Goal: Information Seeking & Learning: Learn about a topic

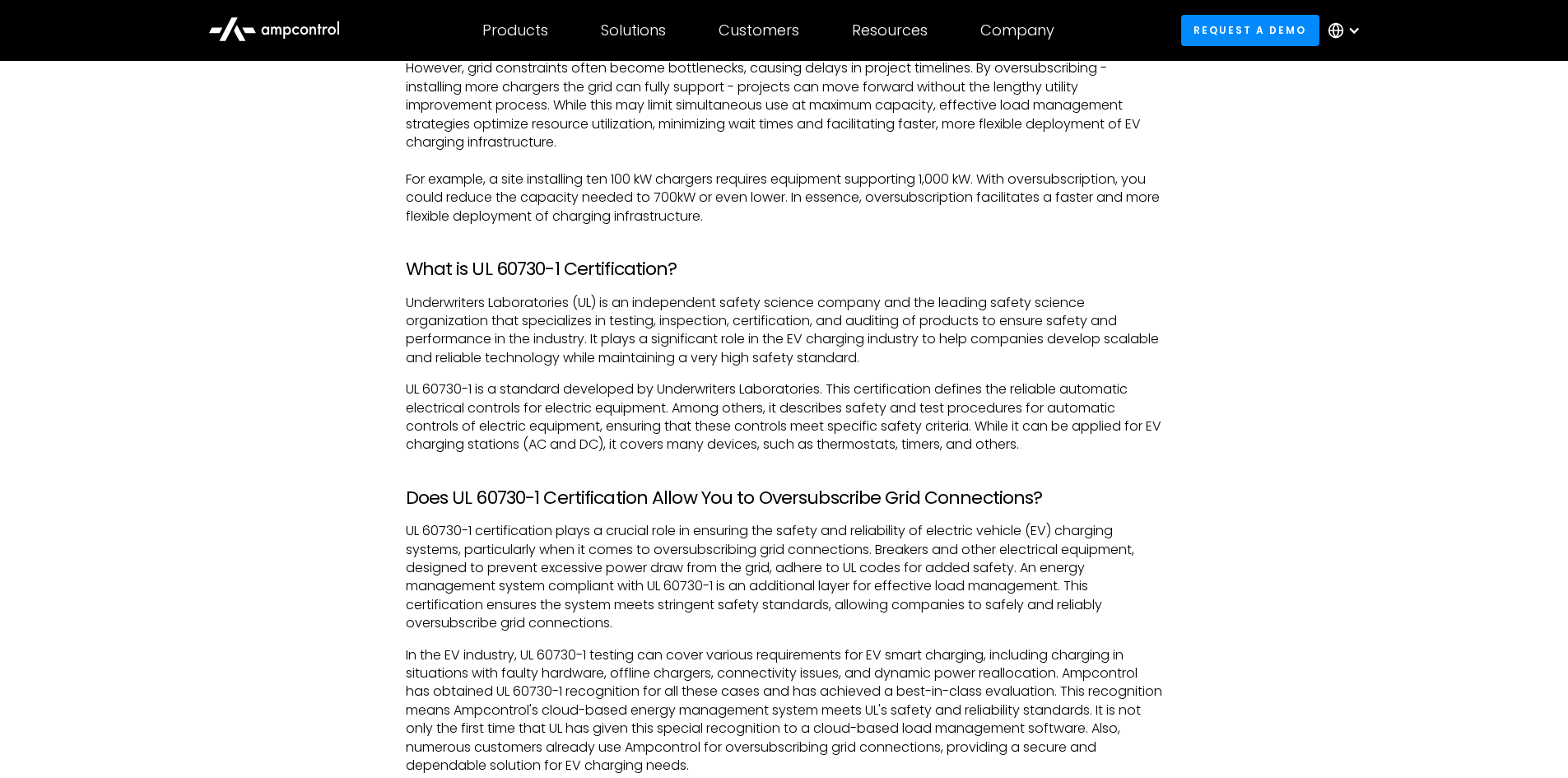
scroll to position [1399, 0]
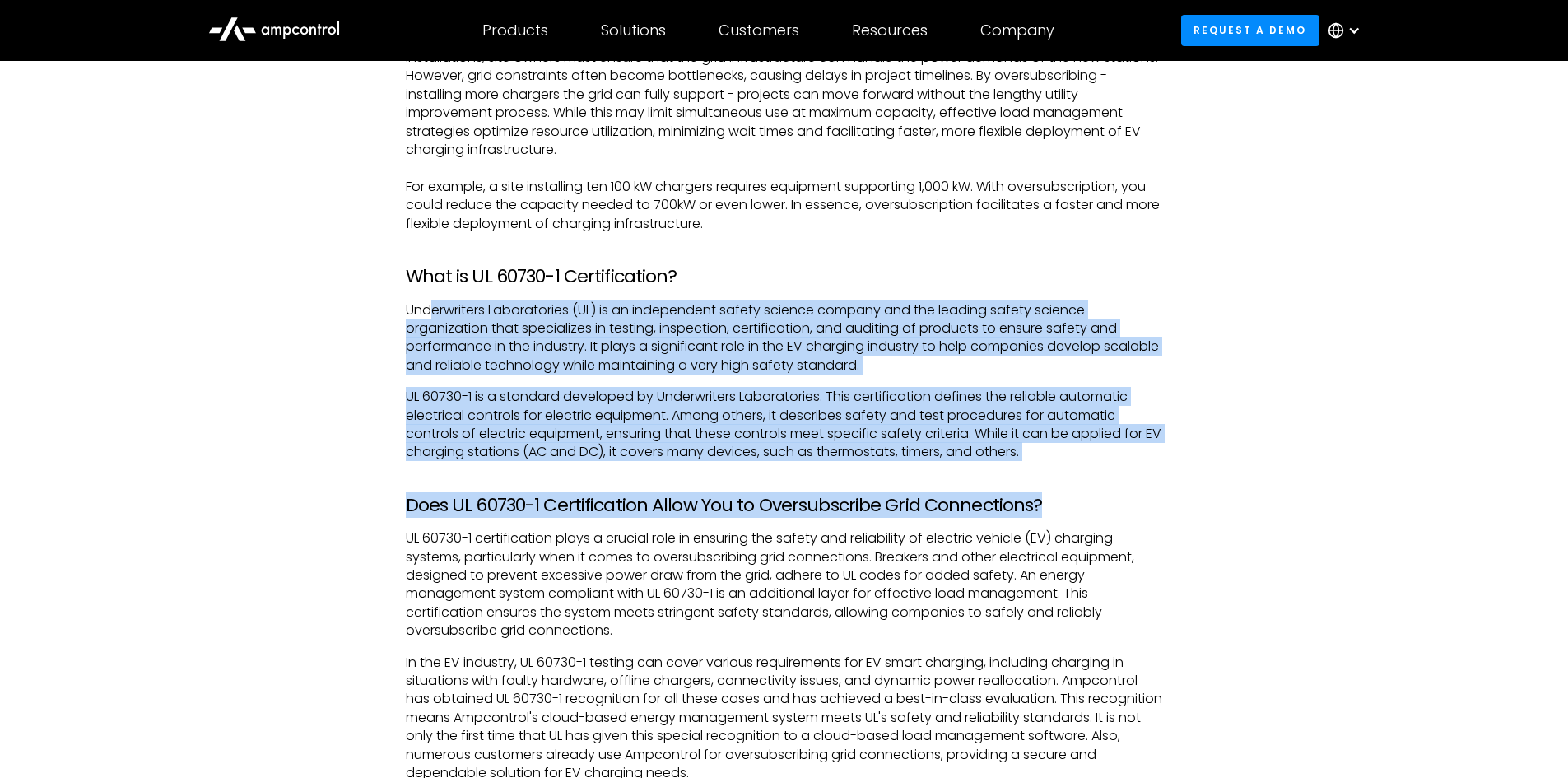
drag, startPoint x: 435, startPoint y: 306, endPoint x: 1044, endPoint y: 464, distance: 629.2
click at [1044, 464] on div "What is Oversubscription? In the context of EV chargers, oversubscription can b…" at bounding box center [784, 655] width 757 height 1643
click at [1044, 456] on p "UL 60730-1 is a standard developed by Underwriters Laboratories. This certifica…" at bounding box center [784, 425] width 757 height 74
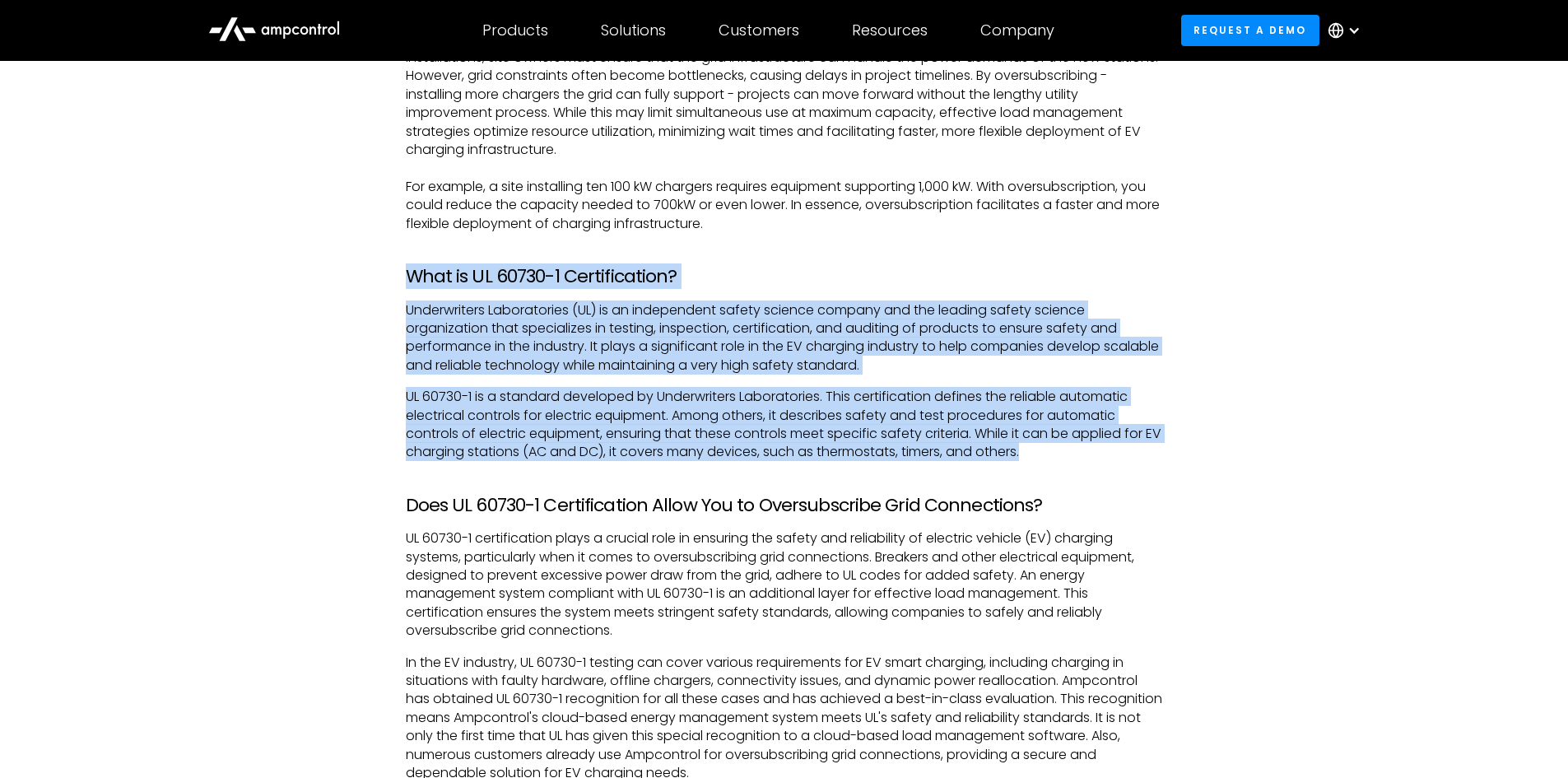
drag, startPoint x: 1047, startPoint y: 461, endPoint x: 400, endPoint y: 250, distance: 680.5
click at [400, 250] on div "What is Oversubscription? In the context of EV chargers, oversubscription can b…" at bounding box center [784, 655] width 790 height 1643
click at [399, 250] on div "What is Oversubscription? In the context of EV chargers, oversubscription can b…" at bounding box center [784, 655] width 790 height 1643
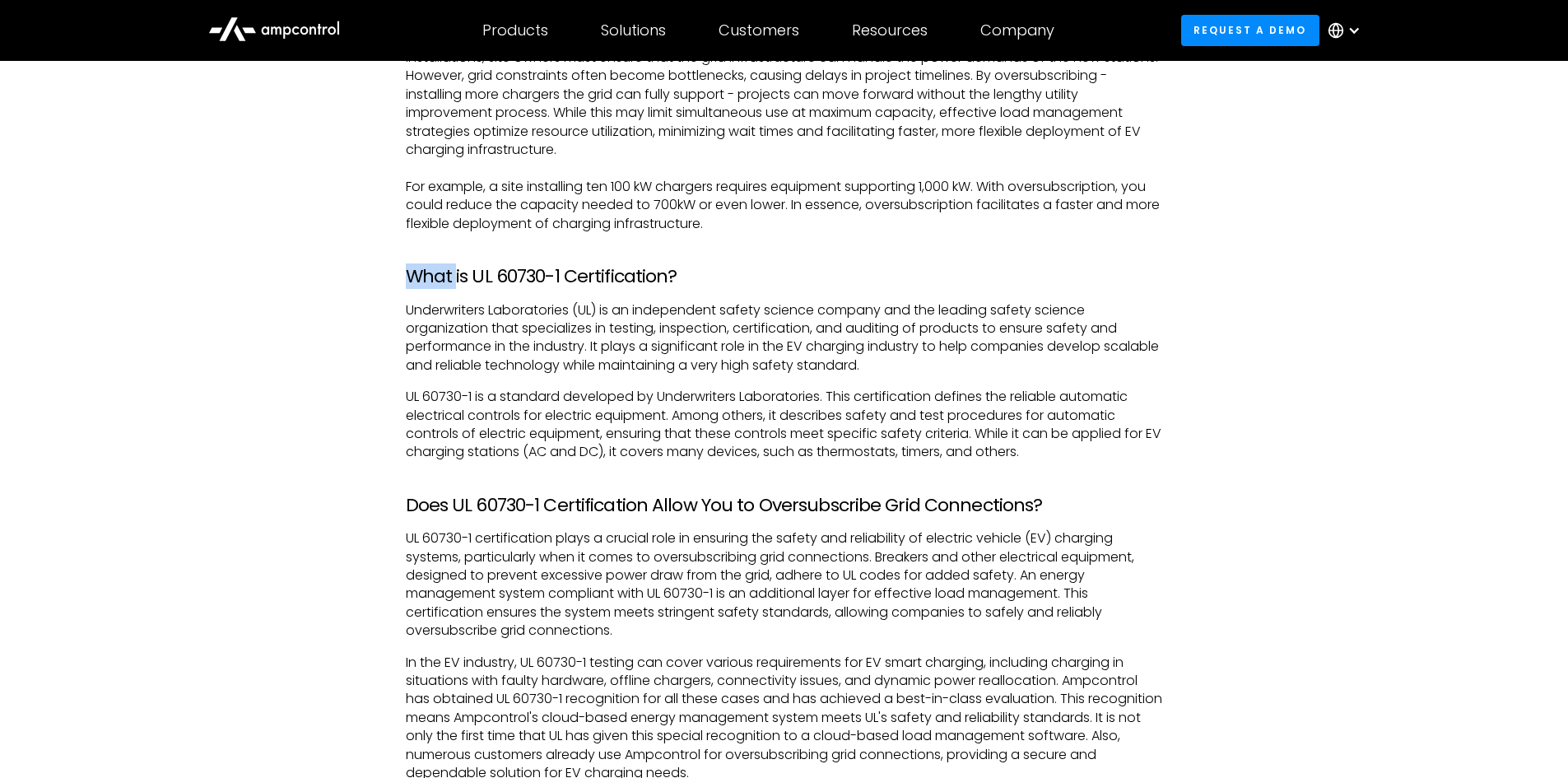
click at [398, 250] on div "What is Oversubscription? In the context of EV chargers, oversubscription can b…" at bounding box center [784, 655] width 790 height 1643
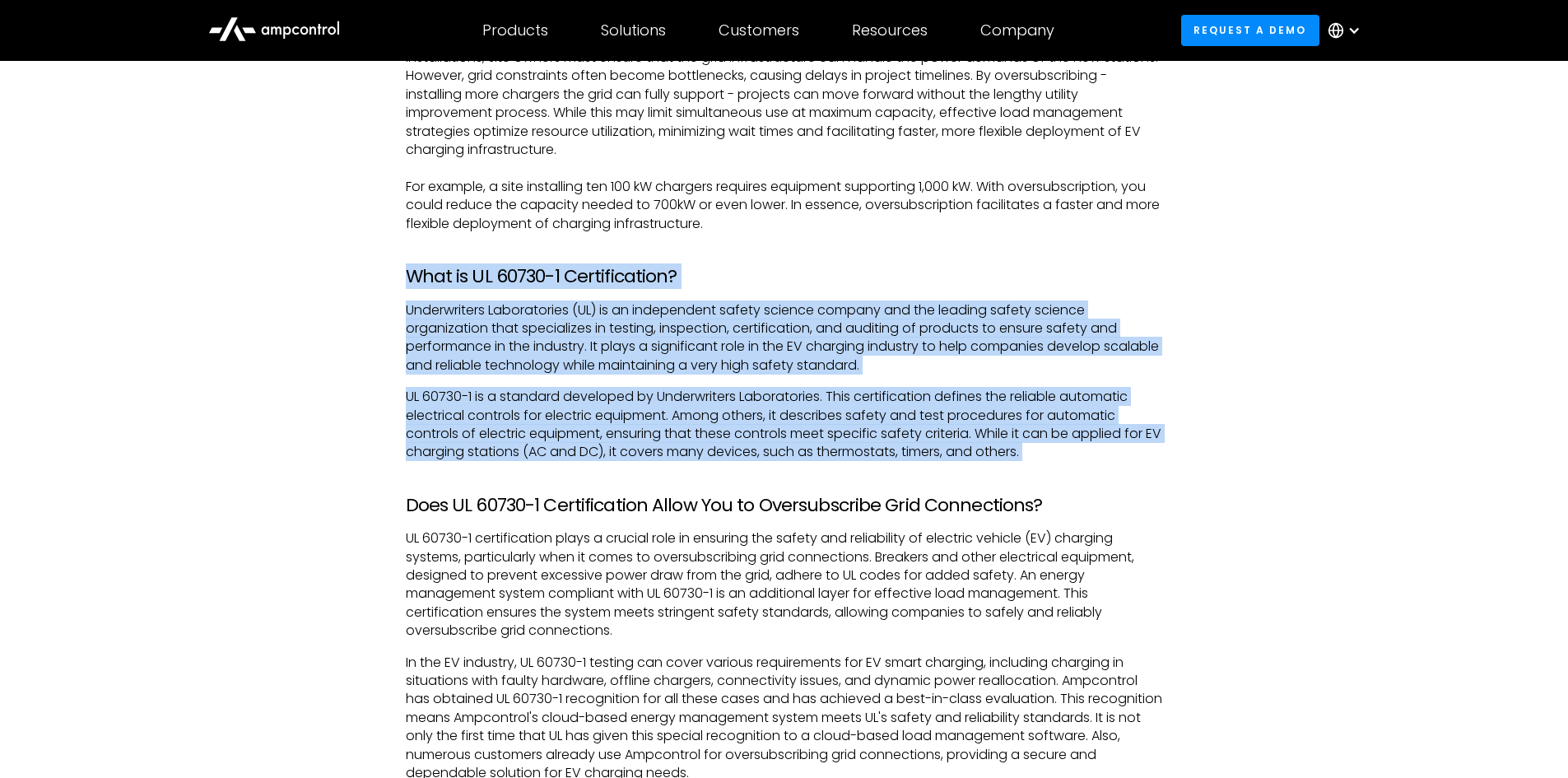
drag, startPoint x: 398, startPoint y: 250, endPoint x: 1039, endPoint y: 446, distance: 670.3
click at [1039, 446] on div "What is Oversubscription? In the context of EV chargers, oversubscription can b…" at bounding box center [784, 655] width 790 height 1643
click at [1039, 446] on p "UL 60730-1 is a standard developed by Underwriters Laboratories. This certifica…" at bounding box center [784, 425] width 757 height 74
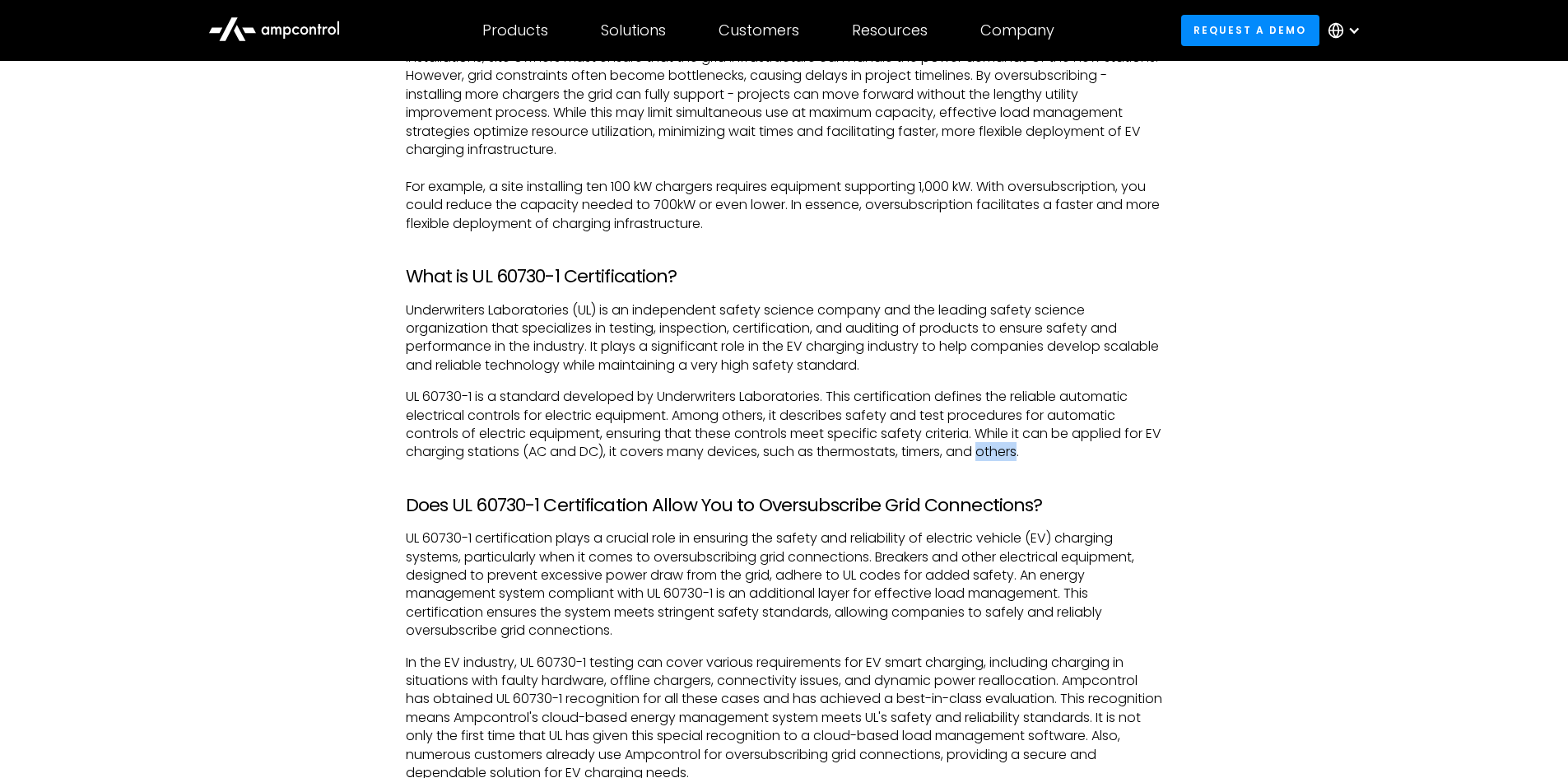
click at [1039, 446] on p "UL 60730-1 is a standard developed by Underwriters Laboratories. This certifica…" at bounding box center [784, 425] width 757 height 74
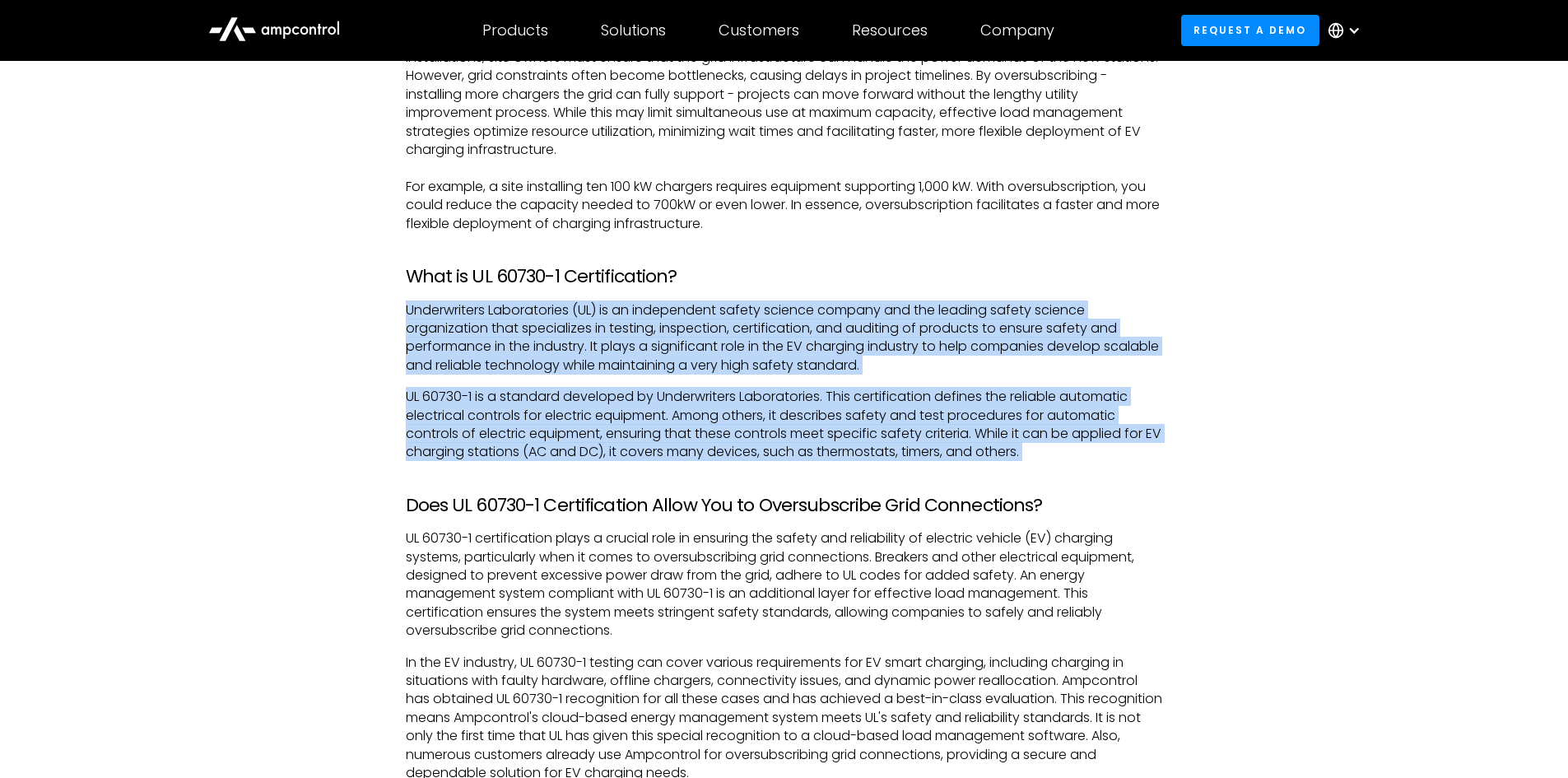
drag, startPoint x: 1039, startPoint y: 446, endPoint x: 981, endPoint y: 293, distance: 163.6
click at [981, 293] on div "What is Oversubscription? In the context of EV chargers, oversubscription can b…" at bounding box center [784, 655] width 757 height 1643
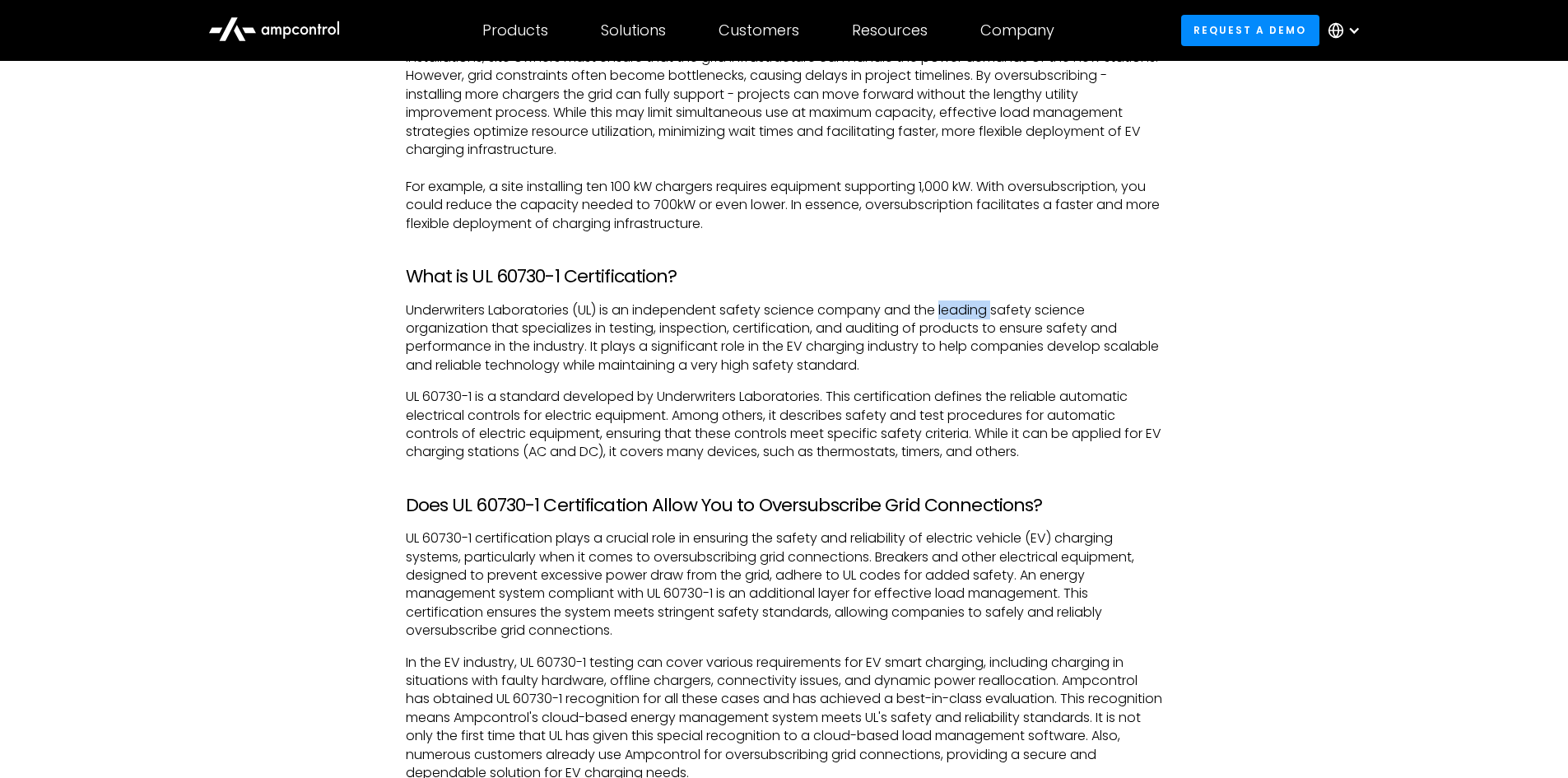
click at [981, 293] on div "What is Oversubscription? In the context of EV chargers, oversubscription can b…" at bounding box center [784, 655] width 757 height 1643
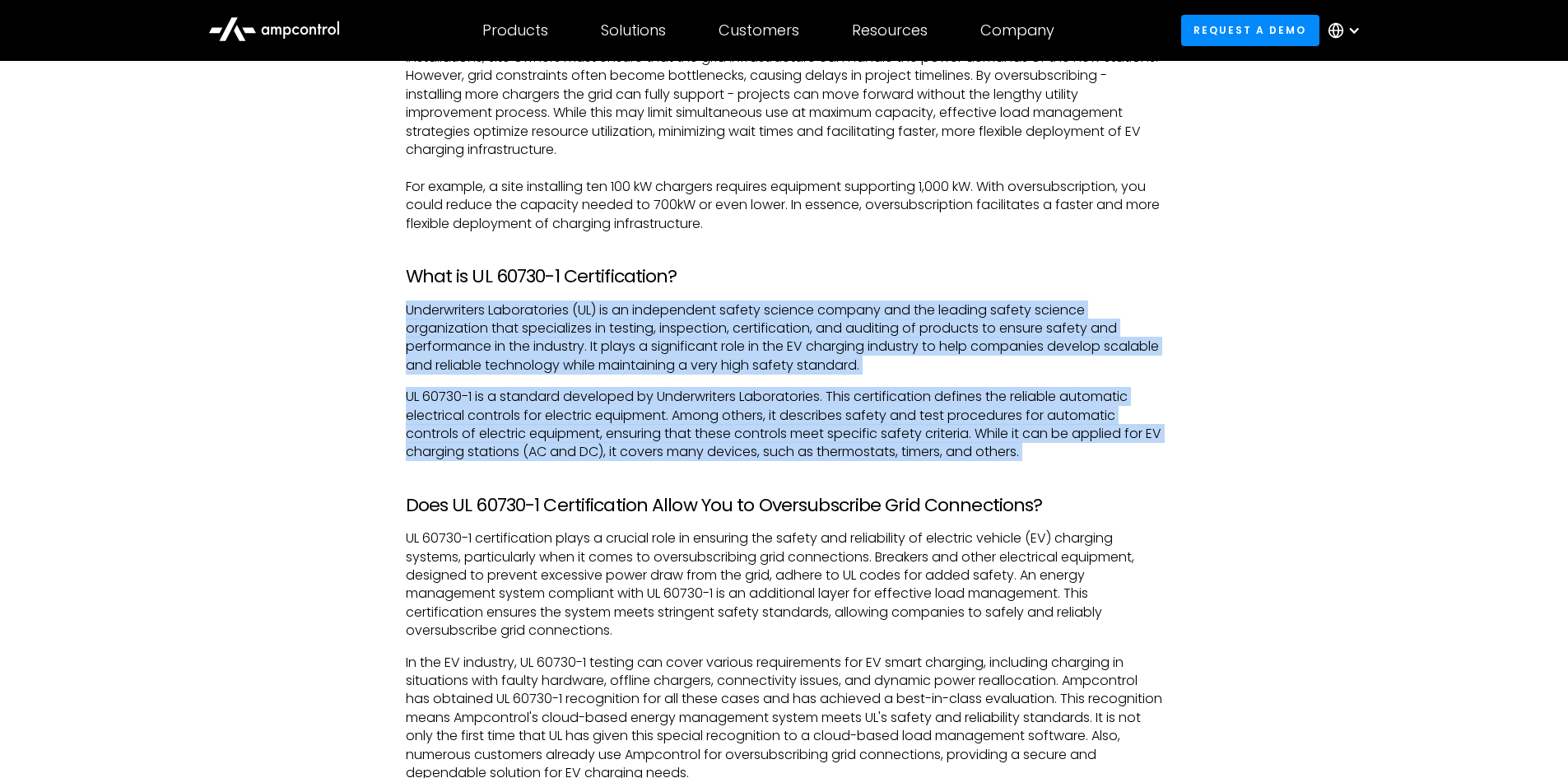
drag, startPoint x: 981, startPoint y: 293, endPoint x: 1025, endPoint y: 432, distance: 145.8
click at [1025, 432] on div "What is Oversubscription? In the context of EV chargers, oversubscription can b…" at bounding box center [784, 655] width 757 height 1643
click at [1025, 432] on p "UL 60730-1 is a standard developed by Underwriters Laboratories. This certifica…" at bounding box center [784, 425] width 757 height 74
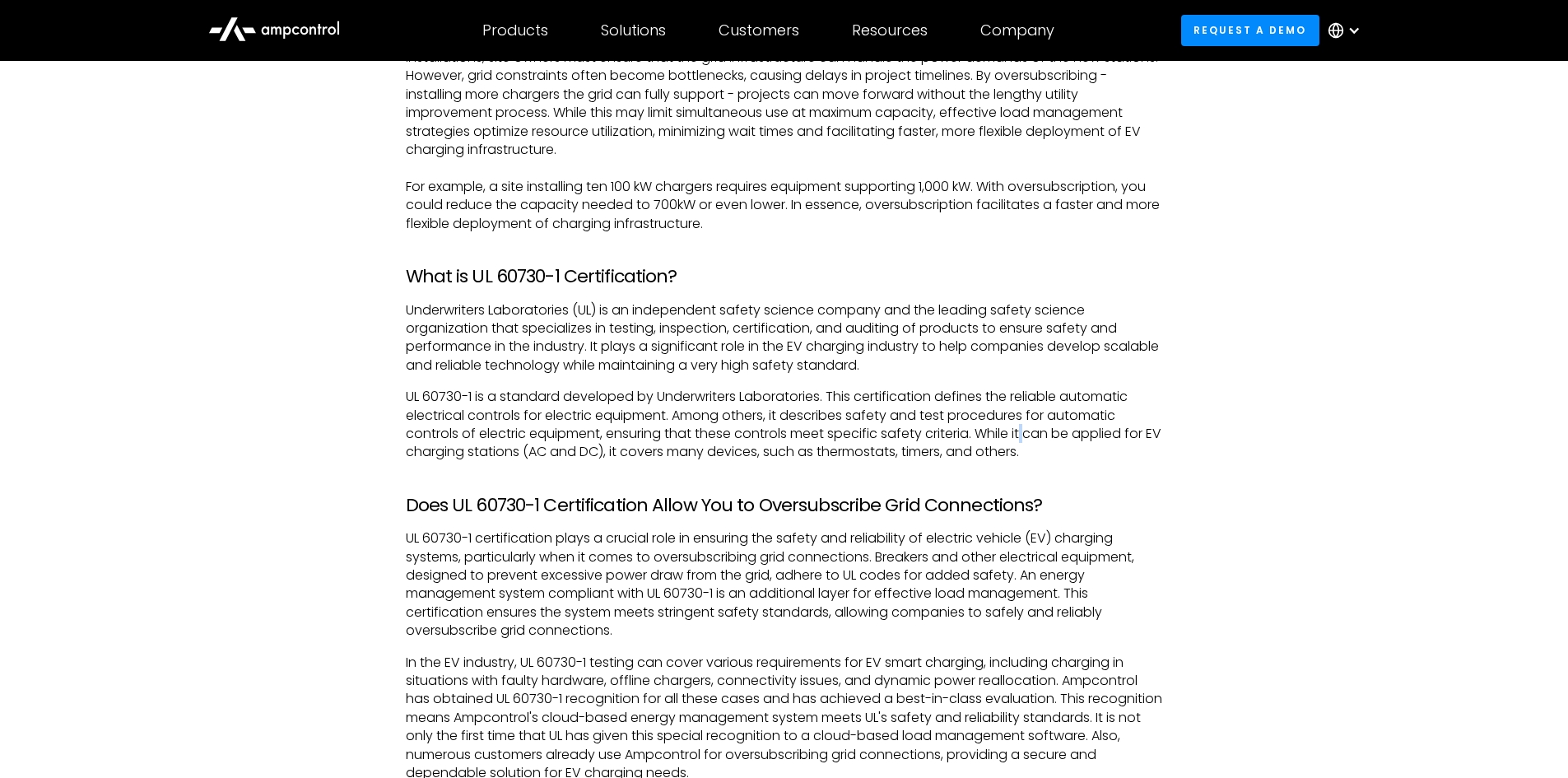
click at [1025, 432] on p "UL 60730-1 is a standard developed by Underwriters Laboratories. This certifica…" at bounding box center [784, 425] width 757 height 74
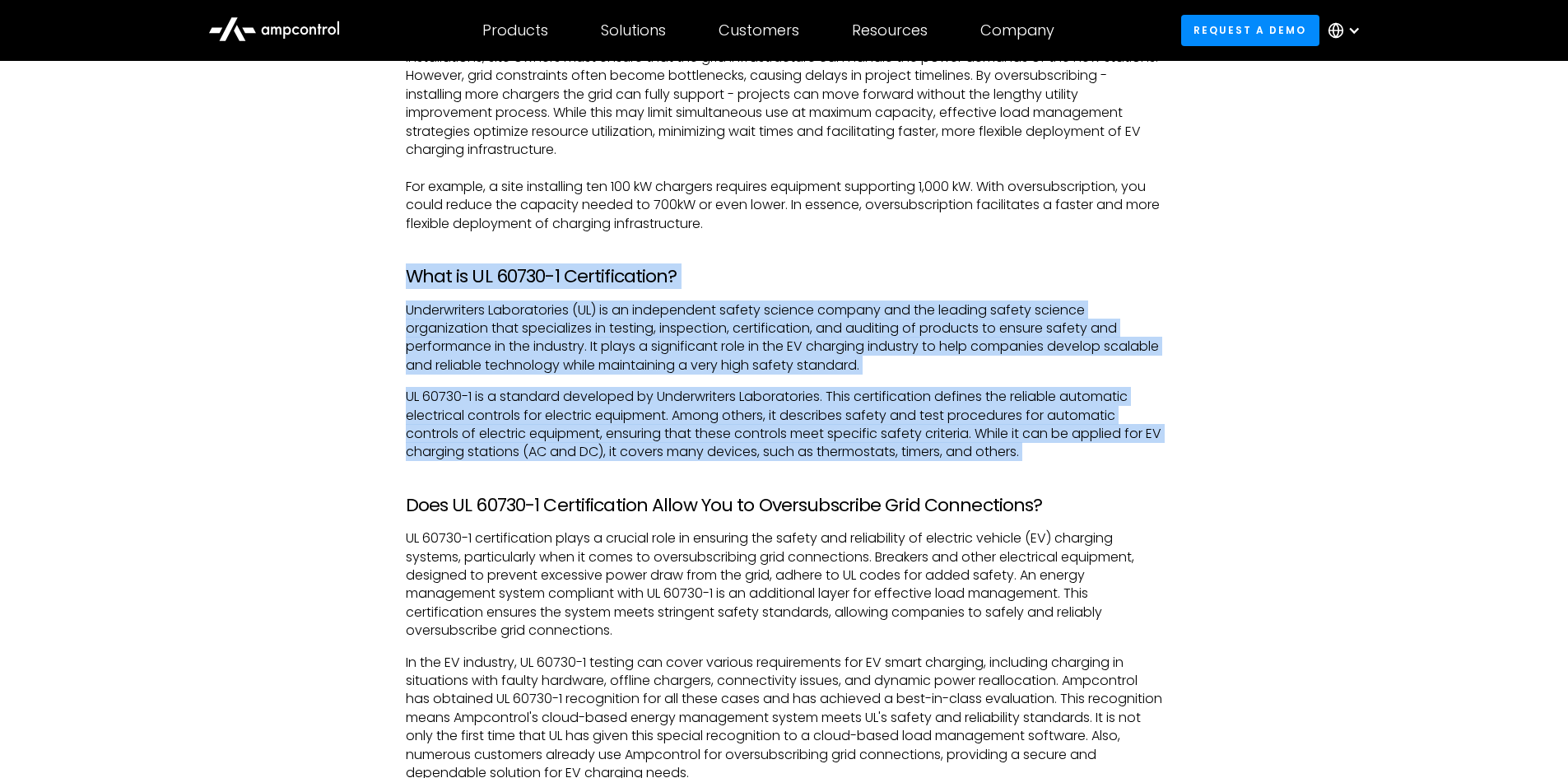
drag, startPoint x: 1025, startPoint y: 432, endPoint x: 987, endPoint y: 264, distance: 172.2
click at [987, 264] on div "What is Oversubscription? In the context of EV chargers, oversubscription can b…" at bounding box center [784, 655] width 757 height 1643
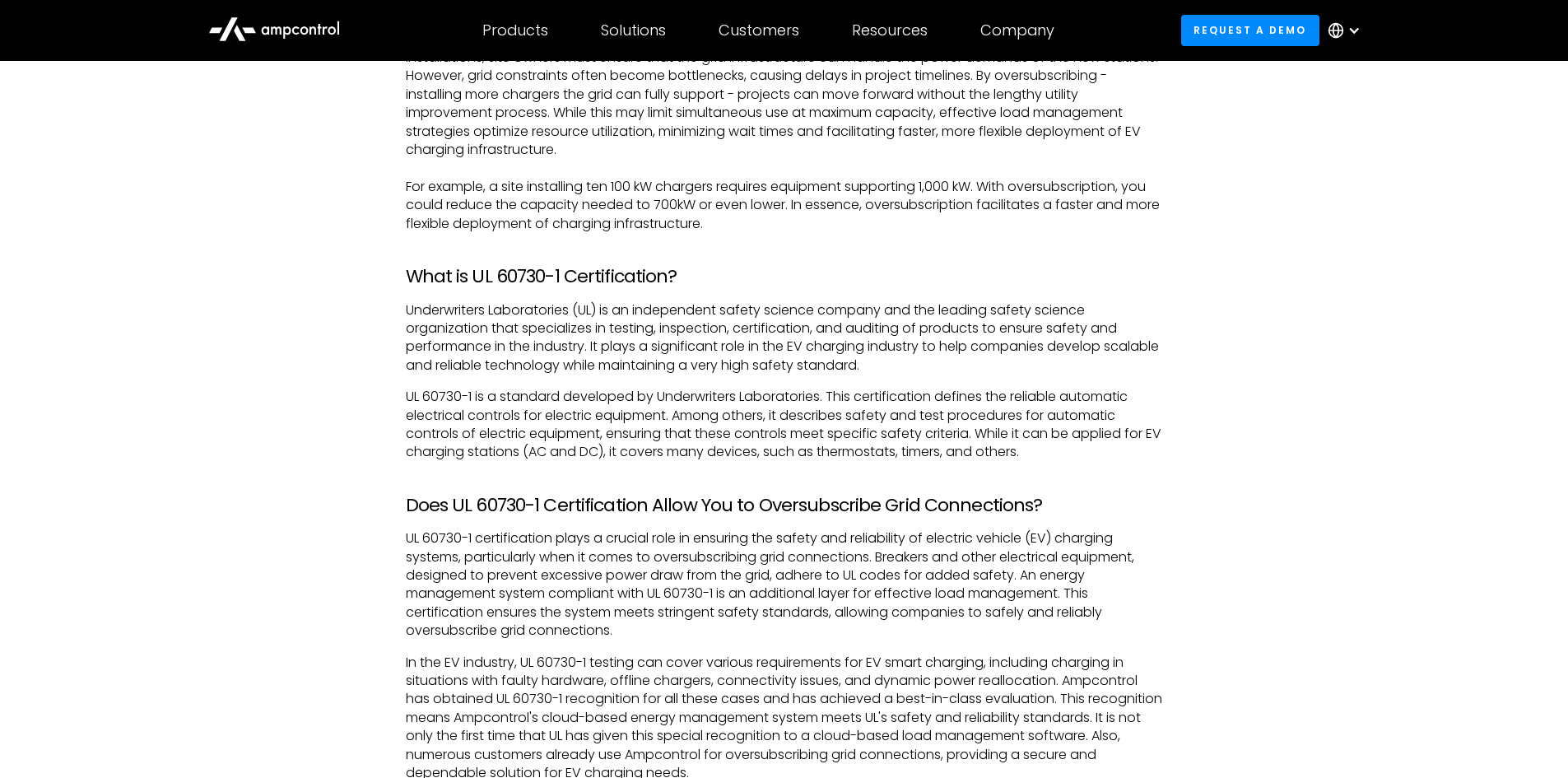
click at [987, 264] on div "What is Oversubscription? In the context of EV chargers, oversubscription can b…" at bounding box center [784, 655] width 757 height 1643
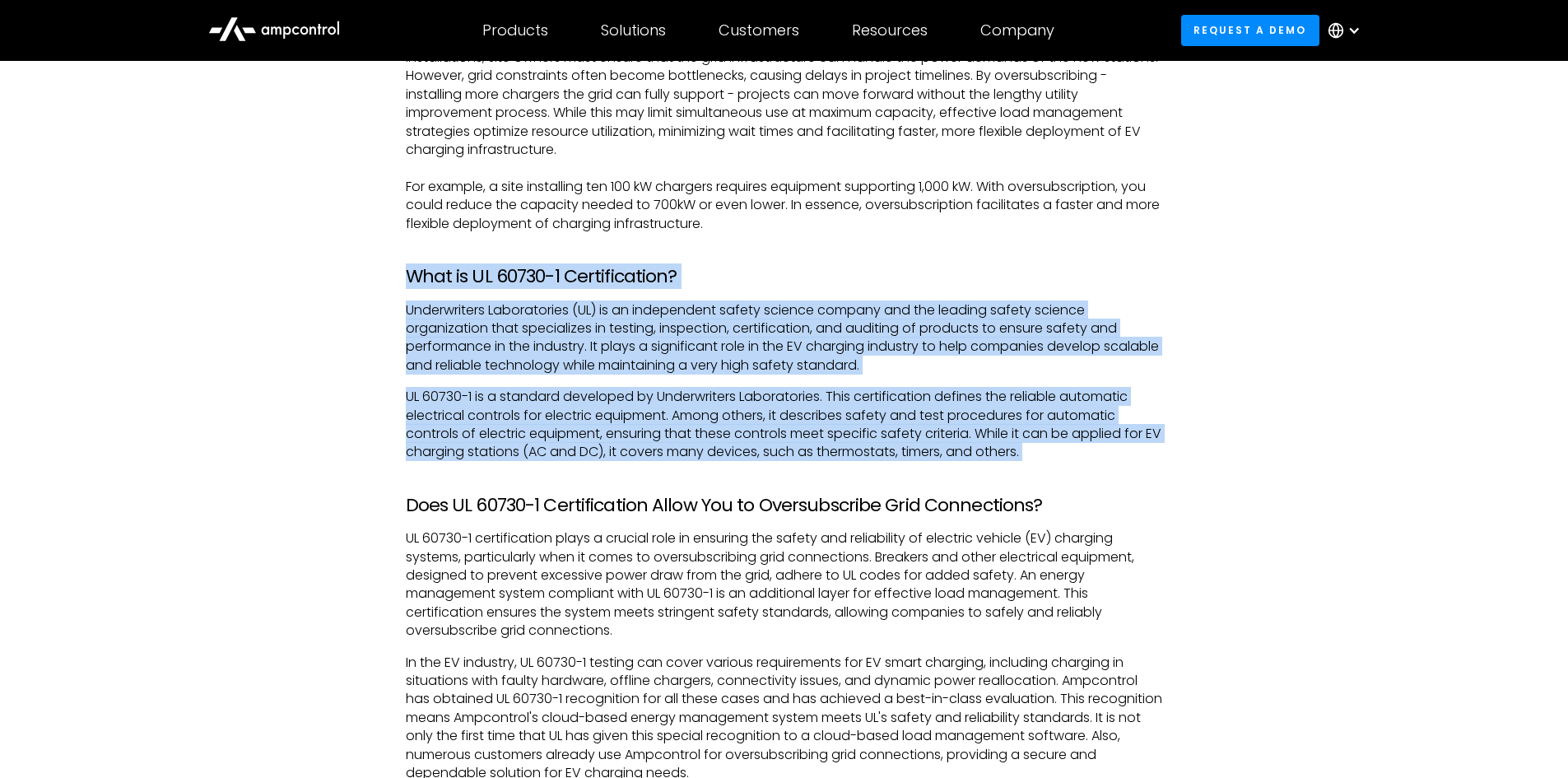
drag, startPoint x: 987, startPoint y: 264, endPoint x: 1112, endPoint y: 453, distance: 226.6
click at [1112, 453] on div "What is Oversubscription? In the context of EV chargers, oversubscription can b…" at bounding box center [784, 655] width 757 height 1643
click at [1114, 453] on p "UL 60730-1 is a standard developed by Underwriters Laboratories. This certifica…" at bounding box center [784, 425] width 757 height 74
click at [1116, 453] on p "UL 60730-1 is a standard developed by Underwriters Laboratories. This certifica…" at bounding box center [784, 425] width 757 height 74
drag, startPoint x: 1116, startPoint y: 453, endPoint x: 1100, endPoint y: 301, distance: 152.8
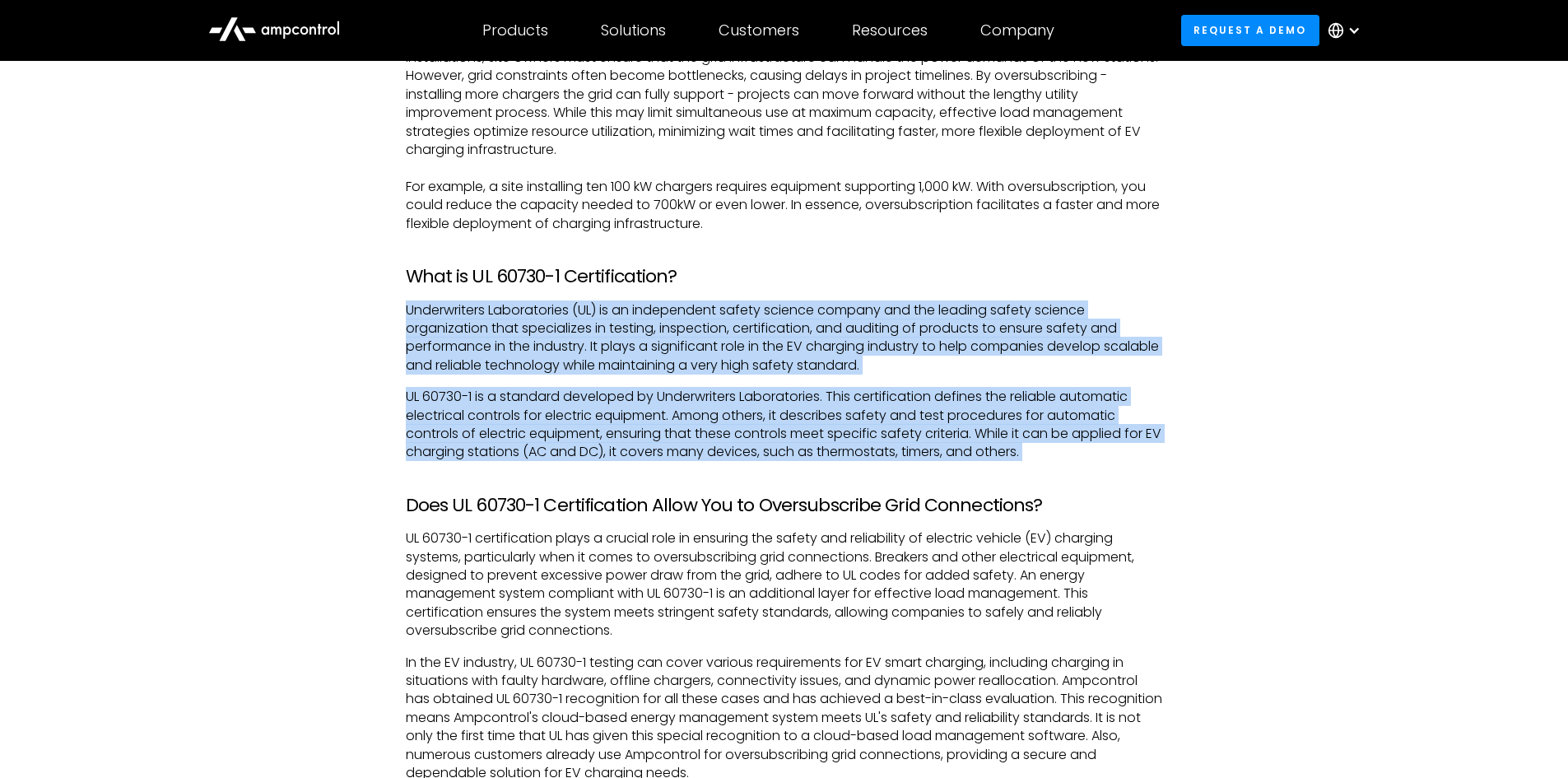
click at [1101, 306] on div "What is Oversubscription? In the context of EV chargers, oversubscription can b…" at bounding box center [784, 655] width 757 height 1643
click at [1100, 301] on p "Underwriters Laboratories (UL) is an independent safety science company and the…" at bounding box center [784, 338] width 757 height 74
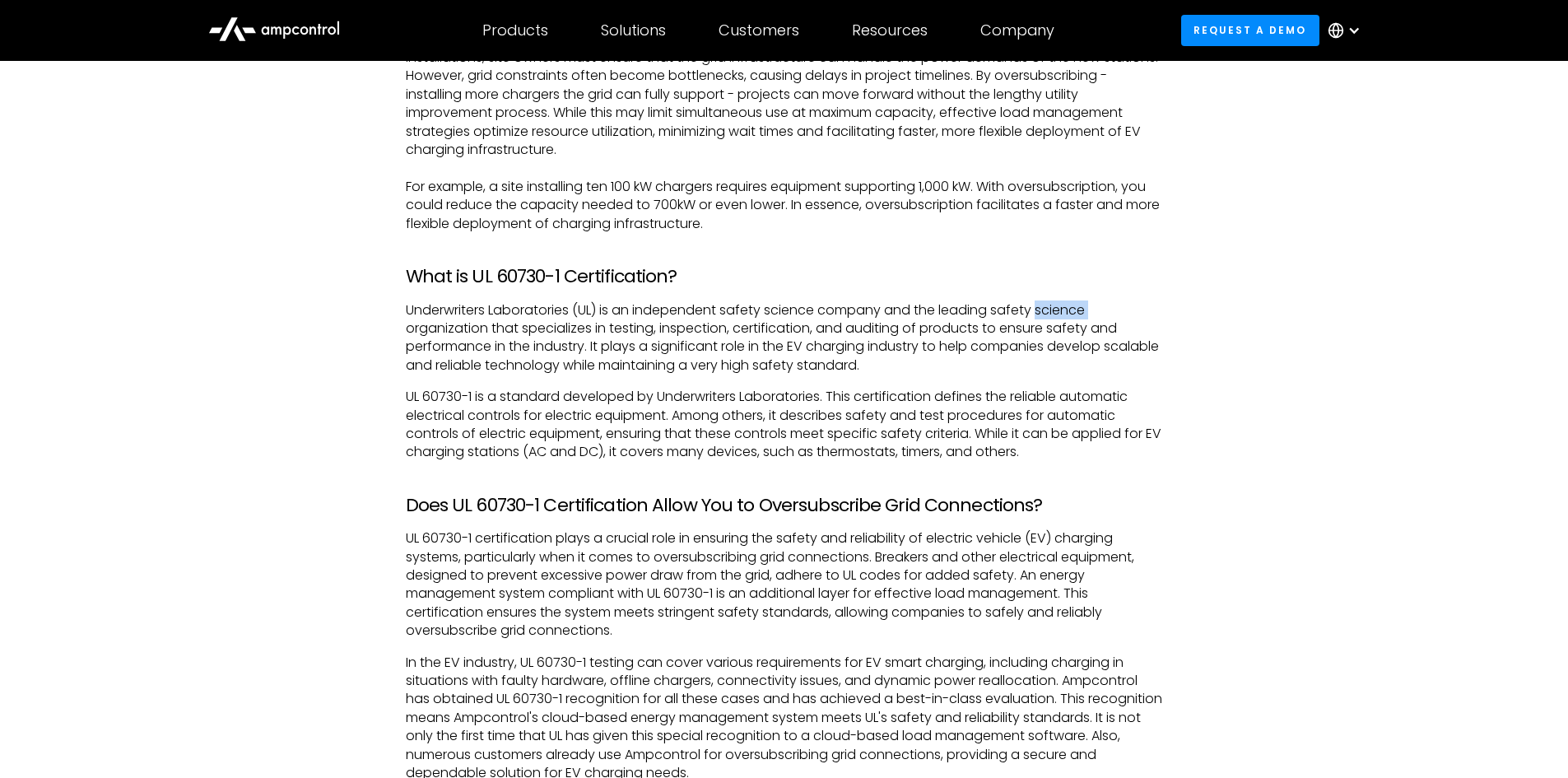
click at [1100, 301] on p "Underwriters Laboratories (UL) is an independent safety science company and the…" at bounding box center [784, 338] width 757 height 74
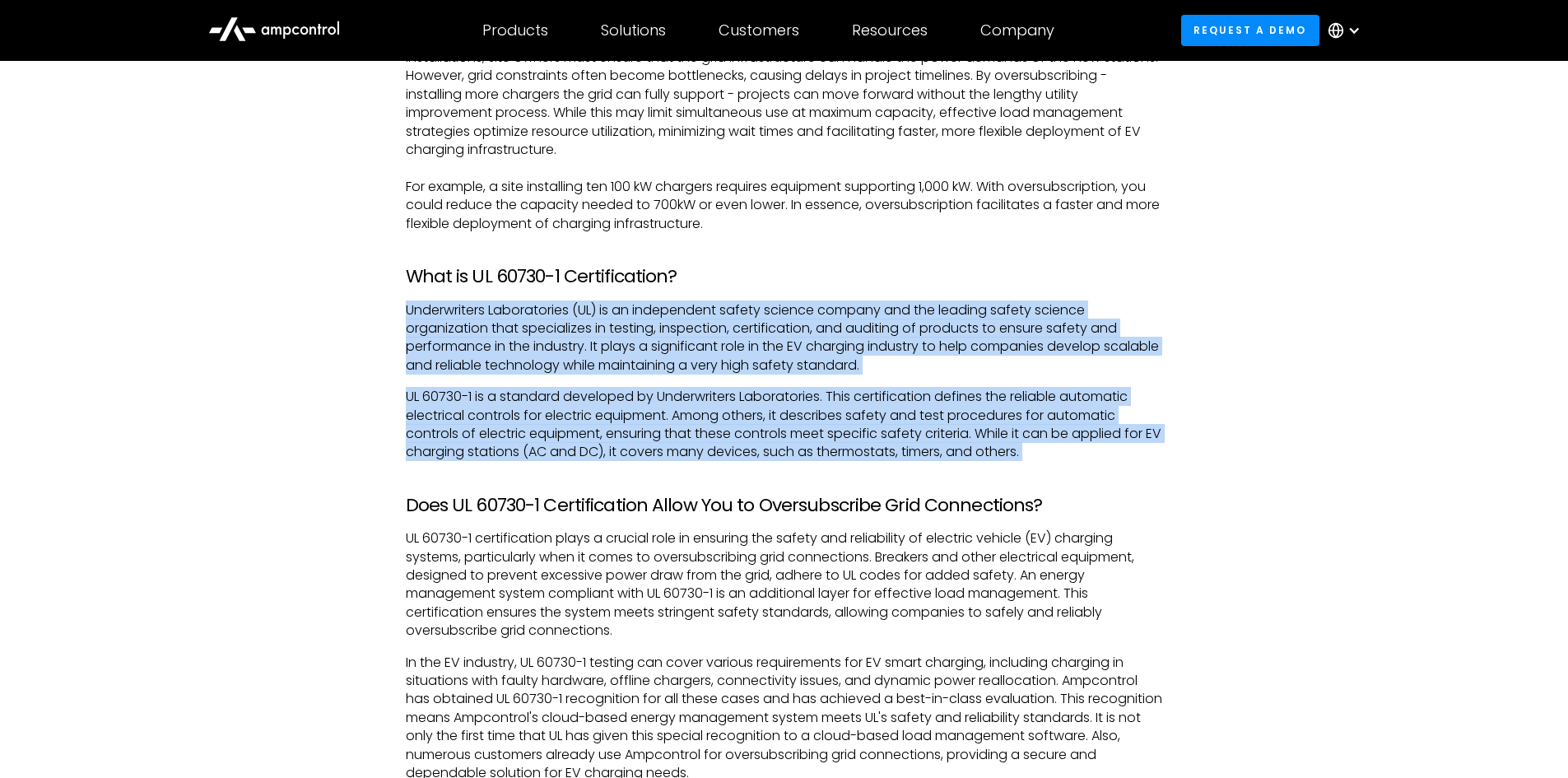
drag, startPoint x: 1100, startPoint y: 301, endPoint x: 1112, endPoint y: 446, distance: 145.5
click at [1112, 446] on div "What is Oversubscription? In the context of EV chargers, oversubscription can b…" at bounding box center [784, 655] width 757 height 1643
click at [1112, 446] on p "UL 60730-1 is a standard developed by Underwriters Laboratories. This certifica…" at bounding box center [784, 425] width 757 height 74
drag, startPoint x: 1112, startPoint y: 446, endPoint x: 1111, endPoint y: 278, distance: 168.0
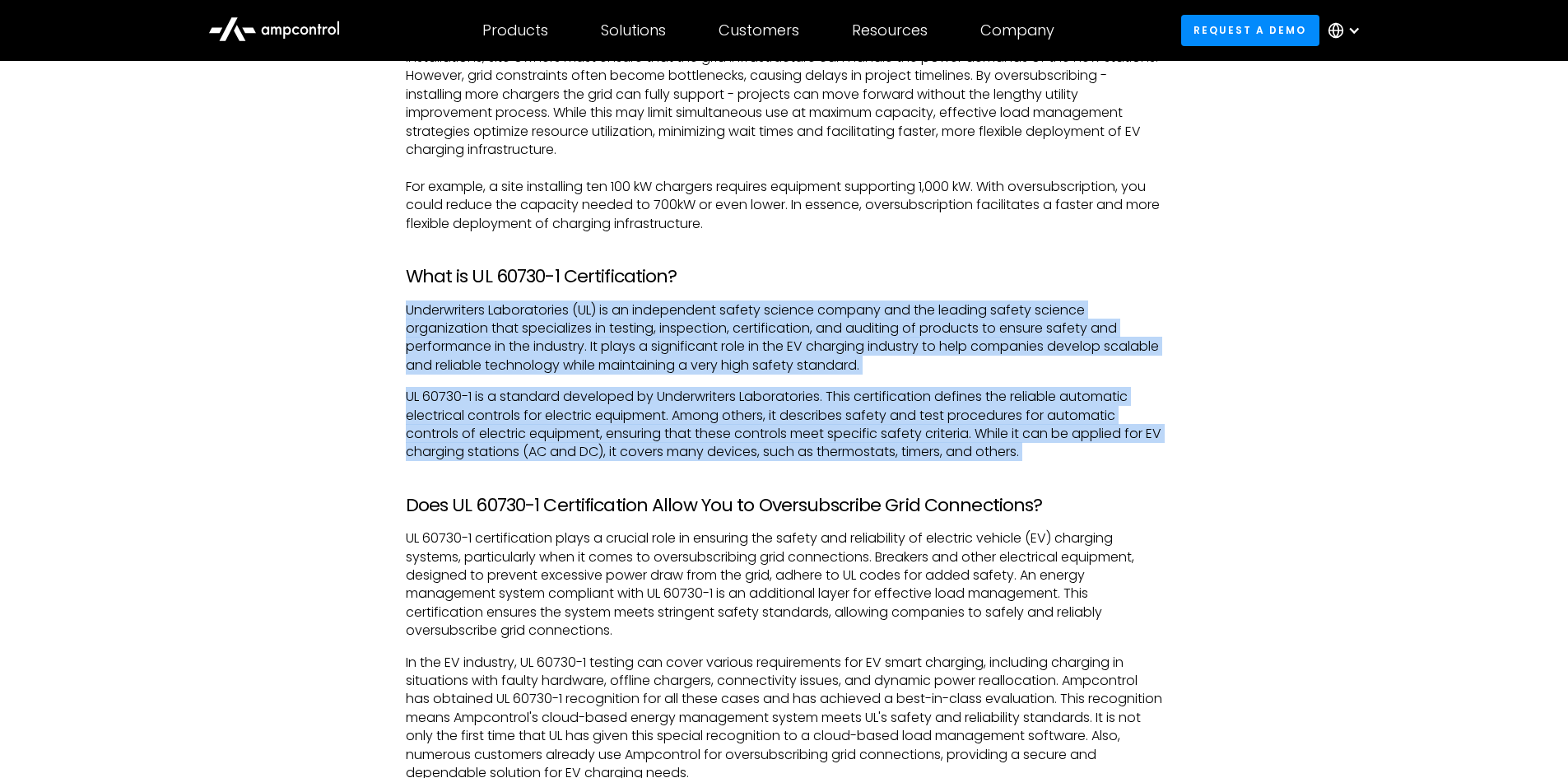
click at [1111, 278] on div "What is Oversubscription? In the context of EV chargers, oversubscription can b…" at bounding box center [784, 655] width 757 height 1643
click at [1111, 278] on h3 "What is UL 60730-1 Certification?" at bounding box center [784, 276] width 757 height 21
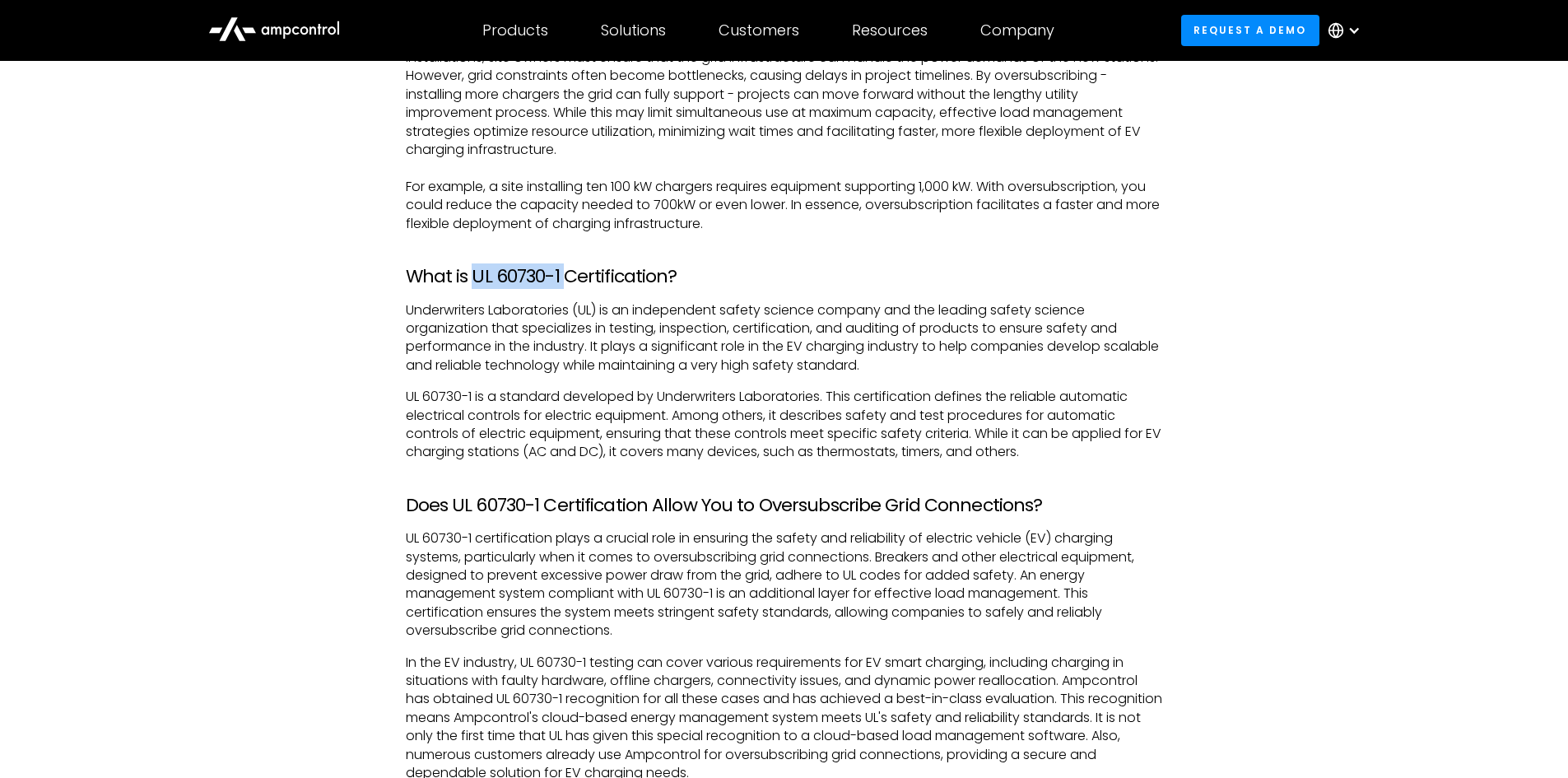
drag, startPoint x: 471, startPoint y: 270, endPoint x: 566, endPoint y: 270, distance: 95.0
click at [566, 270] on h3 "What is UL 60730-1 Certification?" at bounding box center [784, 276] width 757 height 21
copy h3 "UL 60730-1"
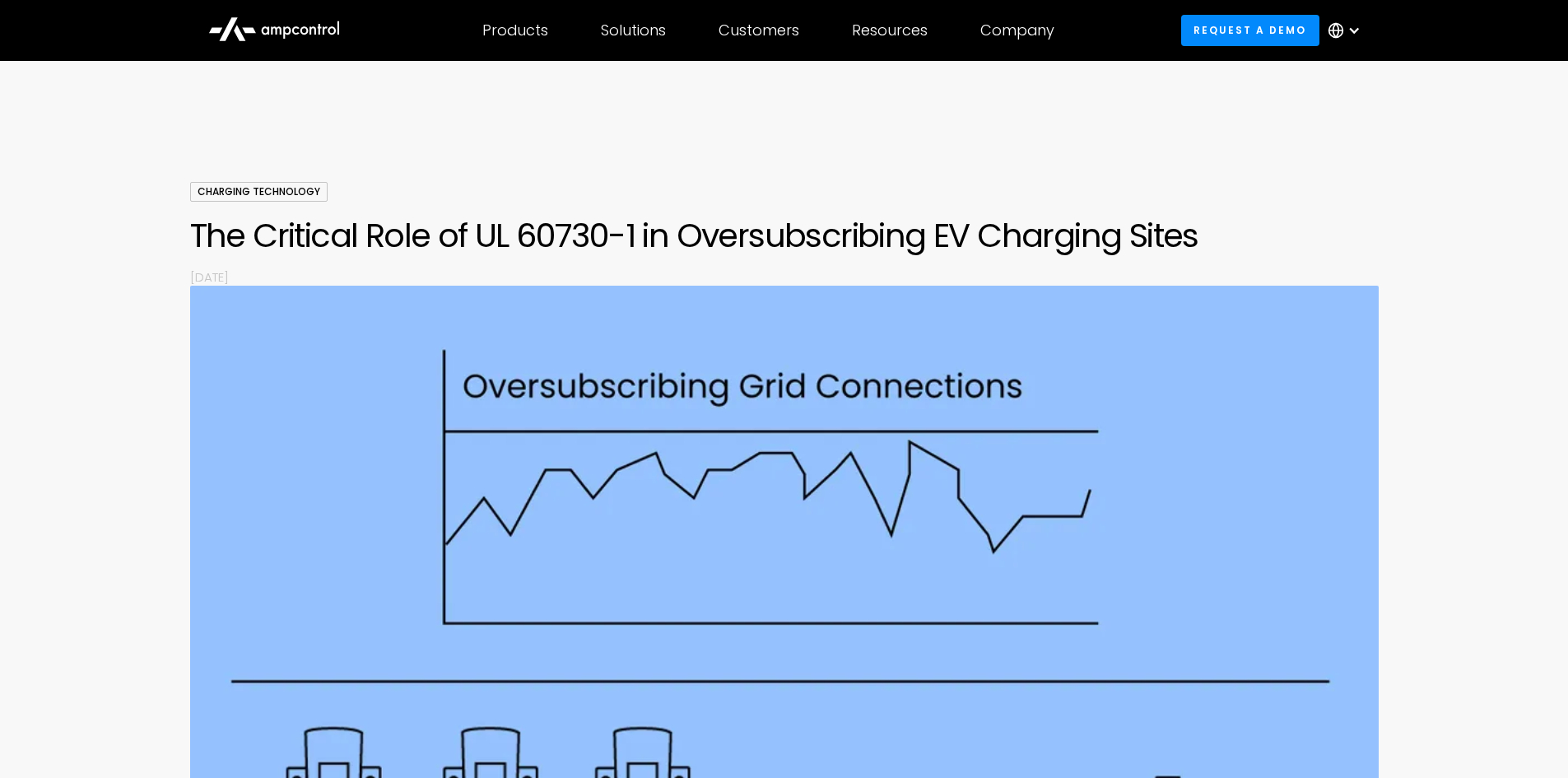
scroll to position [0, 0]
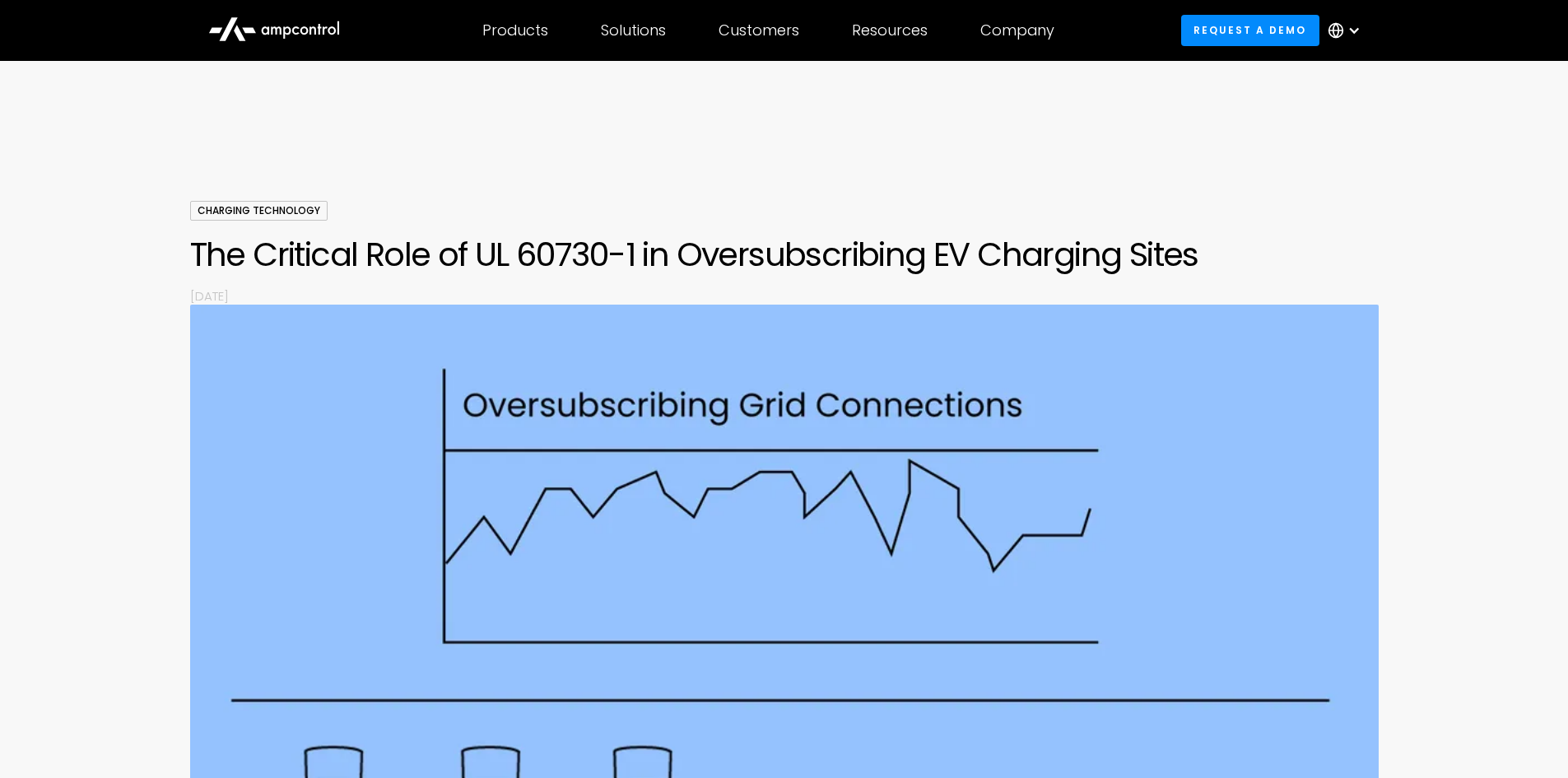
click at [1297, 223] on div "Charging Technology The Critical Role of UL 60730-1 in Oversubscribing EV Charg…" at bounding box center [784, 253] width 1188 height 104
click at [1296, 223] on div "Charging Technology The Critical Role of UL 60730-1 in Oversubscribing EV Charg…" at bounding box center [784, 253] width 1188 height 104
click at [1230, 244] on h1 "The Critical Role of UL 60730-1 in Oversubscribing EV Charging Sites" at bounding box center [784, 254] width 1188 height 40
click at [1229, 244] on h1 "The Critical Role of UL 60730-1 in Oversubscribing EV Charging Sites" at bounding box center [784, 254] width 1188 height 40
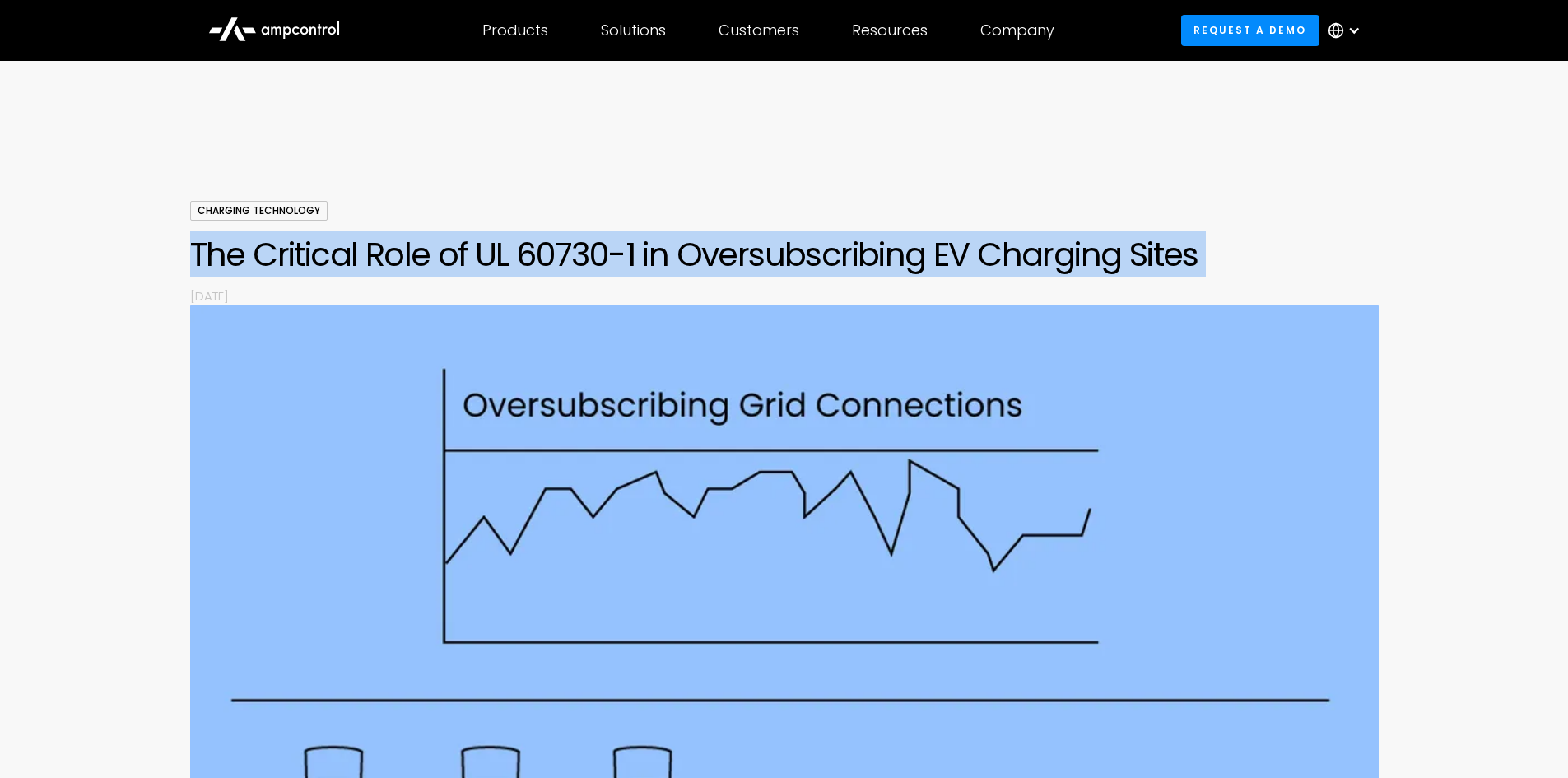
click at [1229, 244] on h1 "The Critical Role of UL 60730-1 in Oversubscribing EV Charging Sites" at bounding box center [784, 254] width 1188 height 40
click at [1167, 247] on h1 "The Critical Role of UL 60730-1 in Oversubscribing EV Charging Sites" at bounding box center [784, 254] width 1188 height 40
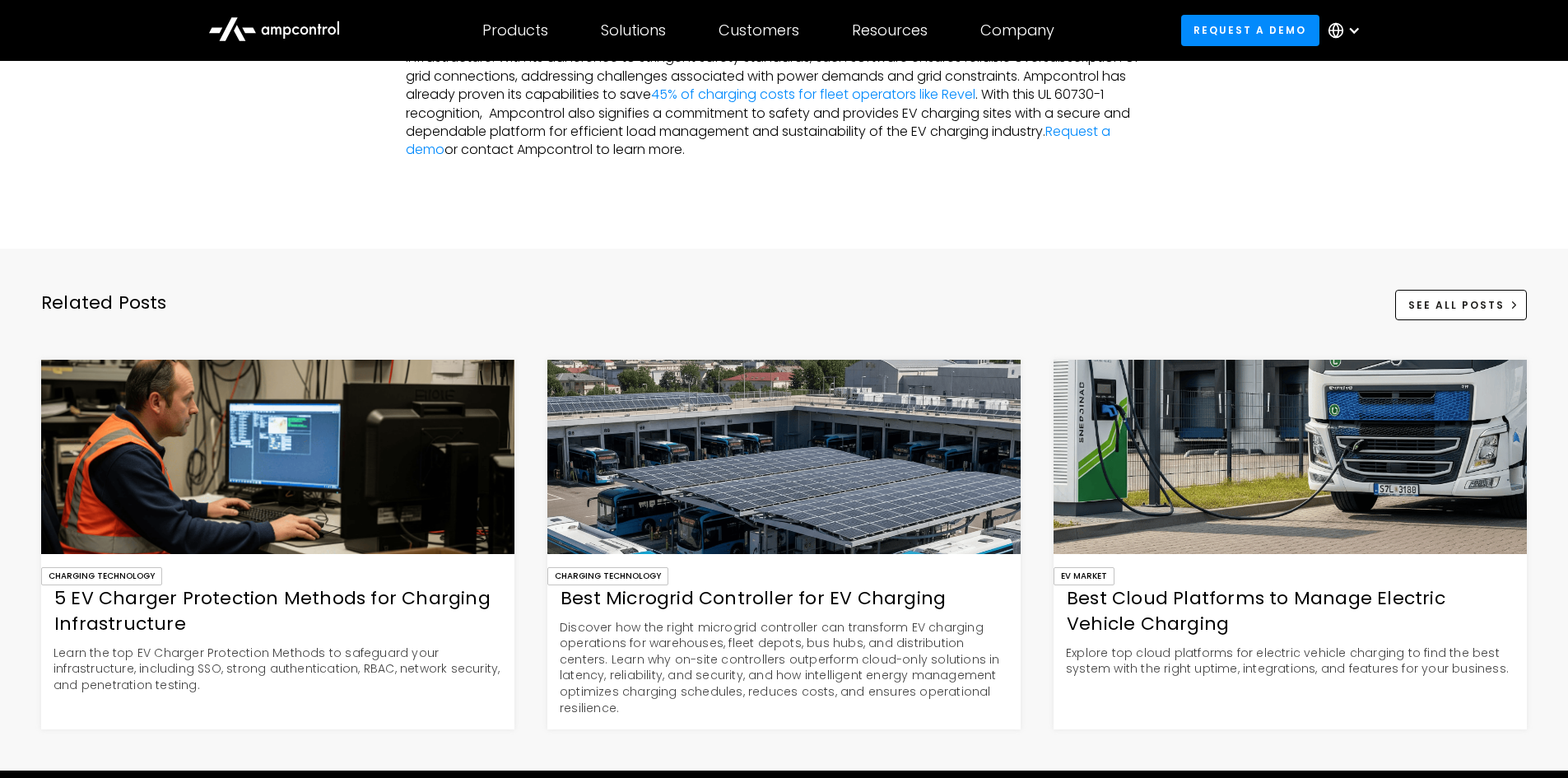
scroll to position [2963, 0]
